Goal: Task Accomplishment & Management: Use online tool/utility

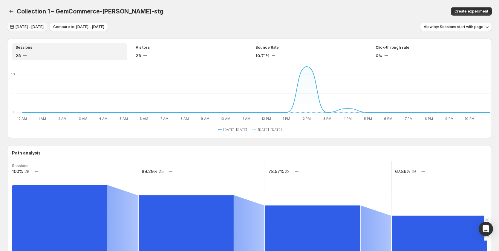
click at [44, 25] on span "[DATE] - [DATE]" at bounding box center [30, 27] width 28 height 5
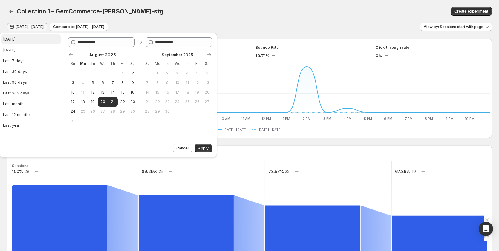
click at [16, 38] on button "[DATE]" at bounding box center [31, 39] width 60 height 10
type input "**********"
click at [198, 146] on button "Apply" at bounding box center [204, 148] width 18 height 8
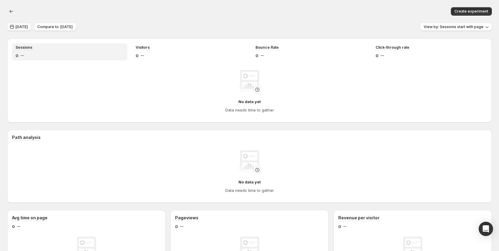
click at [20, 27] on span "[DATE]" at bounding box center [22, 27] width 12 height 5
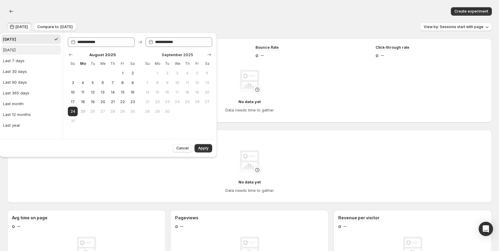
click at [16, 51] on div "[DATE]" at bounding box center [9, 50] width 13 height 6
type input "**********"
click at [209, 144] on button "Apply" at bounding box center [204, 148] width 18 height 8
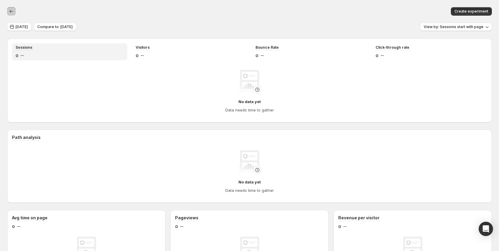
click at [9, 9] on icon "button" at bounding box center [11, 11] width 6 height 6
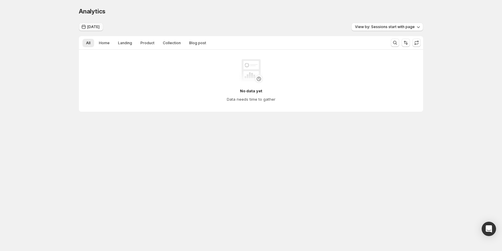
click at [96, 27] on span "[DATE]" at bounding box center [93, 27] width 12 height 5
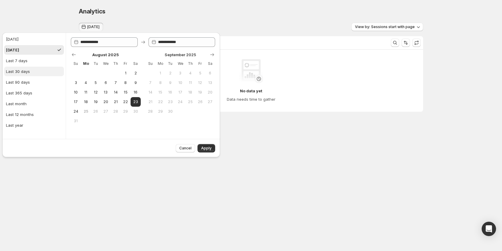
click at [31, 71] on button "Last 30 days" at bounding box center [34, 72] width 60 height 10
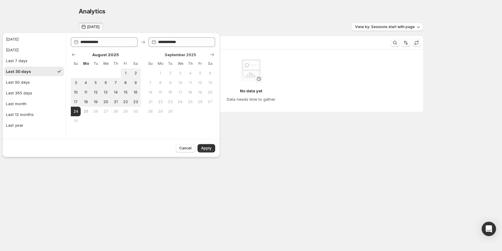
type input "**********"
click at [38, 64] on button "Last 7 days" at bounding box center [34, 61] width 60 height 10
type input "**********"
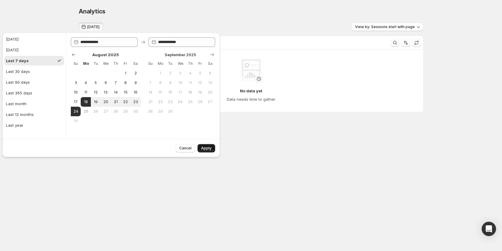
click at [207, 151] on button "Apply" at bounding box center [207, 148] width 18 height 8
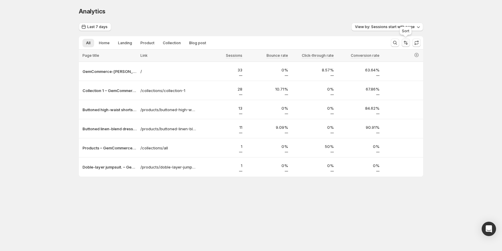
click at [404, 44] on icon "Sort the results" at bounding box center [406, 43] width 6 height 6
click at [381, 28] on span "View by: Sessions start with page" at bounding box center [385, 27] width 60 height 5
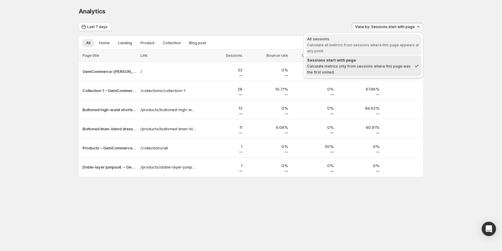
click at [377, 40] on div "All sessions" at bounding box center [363, 39] width 112 height 6
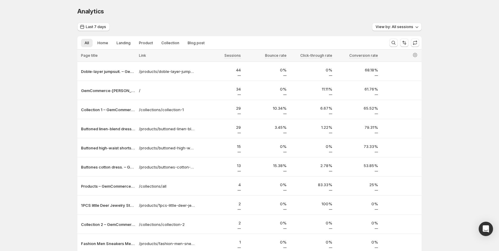
scroll to position [48, 0]
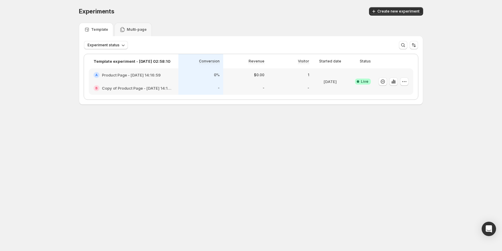
click at [179, 79] on div "0%" at bounding box center [200, 74] width 45 height 13
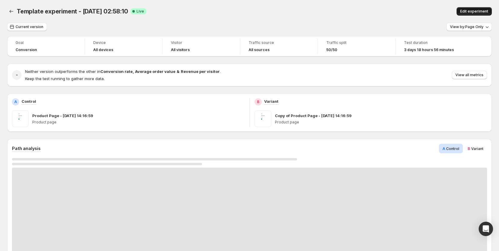
click at [468, 11] on span "Edit experiment" at bounding box center [474, 11] width 28 height 5
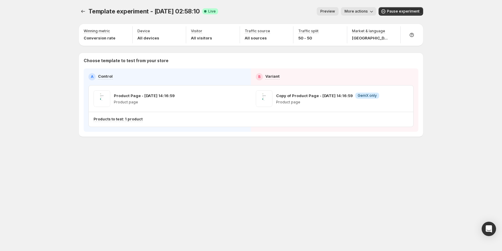
click at [441, 18] on div "Template experiment - [DATE] 02:58:10. This page is ready Template experiment -…" at bounding box center [251, 125] width 502 height 251
click at [88, 137] on div "Template experiment - [DATE] 02:58:10. This page is ready Template experiment -…" at bounding box center [251, 84] width 359 height 169
drag, startPoint x: 132, startPoint y: 119, endPoint x: 141, endPoint y: 118, distance: 9.3
click at [144, 118] on div "Products to test: 1 product" at bounding box center [225, 119] width 262 height 5
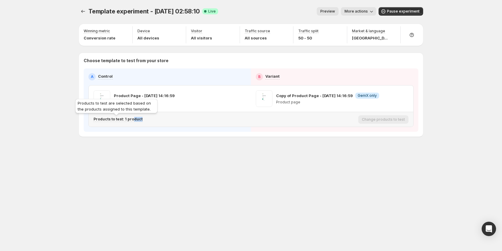
click at [133, 119] on p "Products to test: 1 product" at bounding box center [118, 119] width 49 height 5
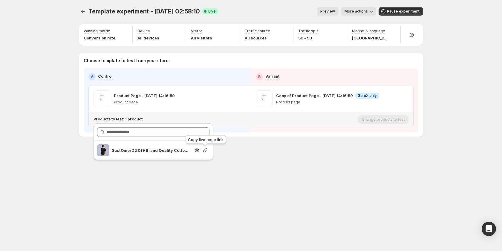
click at [202, 152] on icon "button" at bounding box center [205, 150] width 6 height 6
click at [86, 200] on div "Template experiment - [DATE] 02:58:10. This page is ready Template experiment -…" at bounding box center [251, 125] width 359 height 251
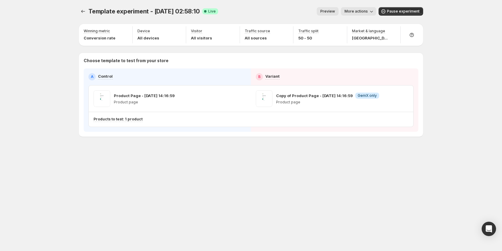
click at [202, 180] on div "Template experiment - [DATE] 02:58:10. This page is ready Template experiment -…" at bounding box center [251, 125] width 359 height 251
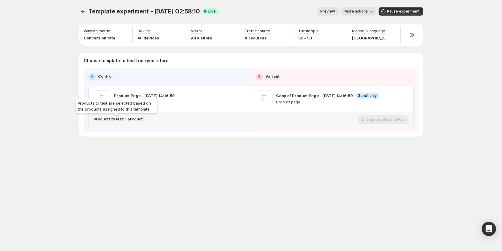
click at [134, 120] on p "Products to test: 1 product" at bounding box center [118, 119] width 49 height 5
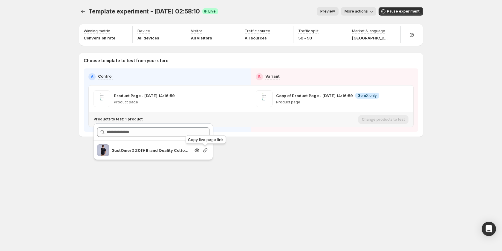
click at [203, 151] on icon "button" at bounding box center [205, 150] width 6 height 6
